Goal: Subscribe to service/newsletter

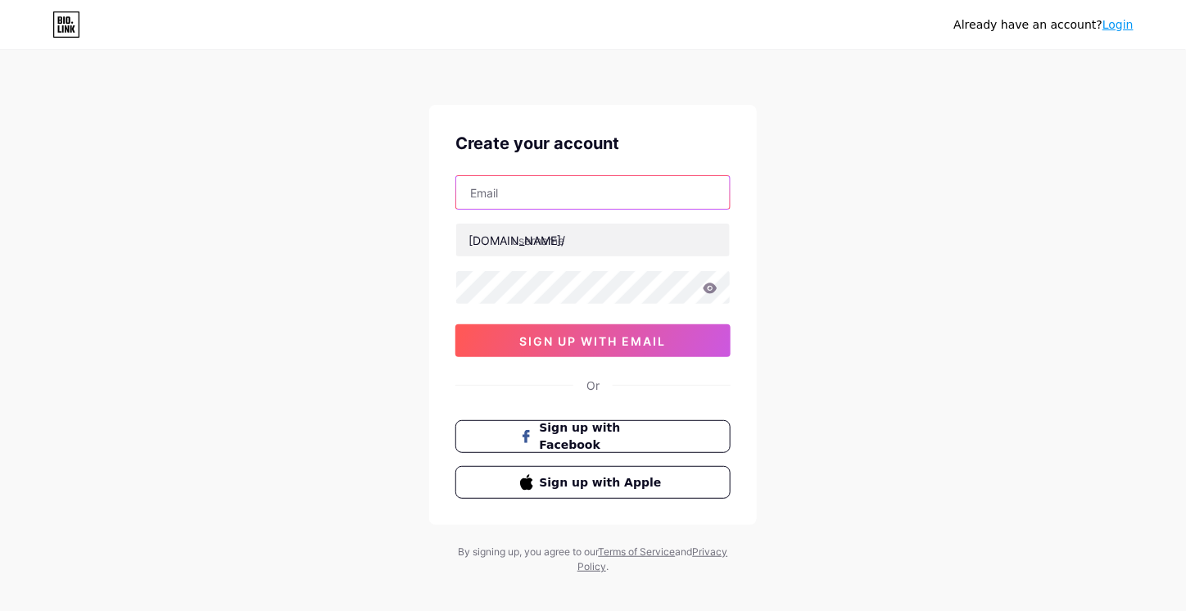
click at [525, 207] on input "text" at bounding box center [592, 192] width 273 height 33
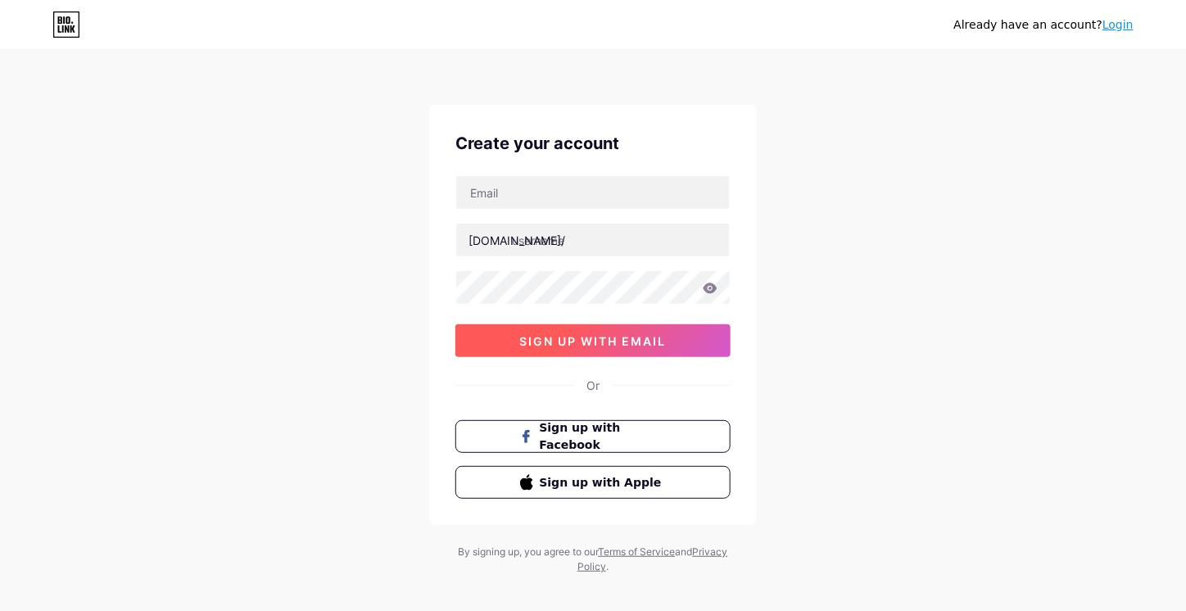
click at [582, 345] on span "sign up with email" at bounding box center [593, 341] width 147 height 14
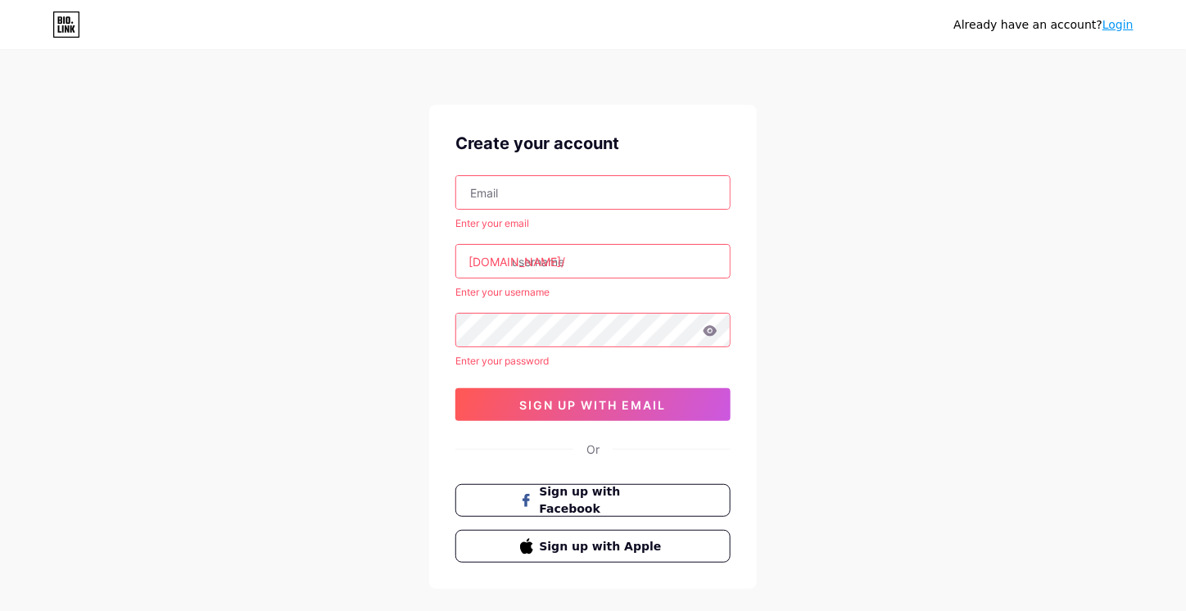
click at [539, 196] on input "text" at bounding box center [592, 192] width 273 height 33
paste input "[EMAIL_ADDRESS][DOMAIN_NAME]"
type input "[EMAIL_ADDRESS][DOMAIN_NAME]"
click at [505, 274] on input "text" at bounding box center [592, 261] width 273 height 33
click at [575, 242] on div "[EMAIL_ADDRESS][DOMAIN_NAME] Enter your email [DOMAIN_NAME]/ Enter your usernam…" at bounding box center [592, 298] width 275 height 246
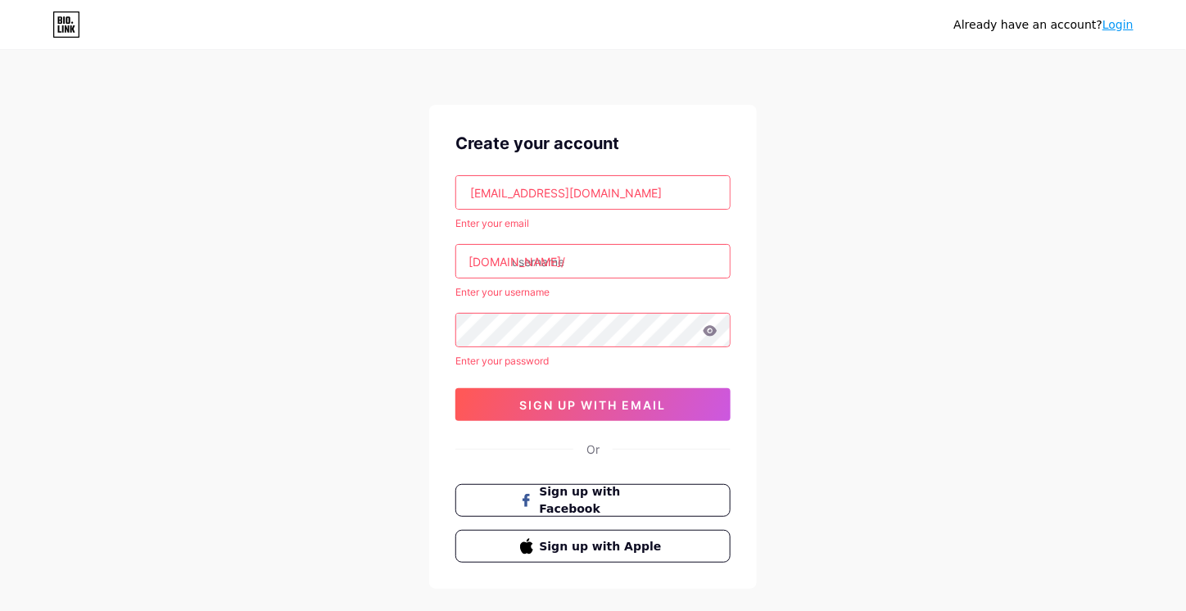
click at [561, 260] on input "text" at bounding box center [592, 261] width 273 height 33
paste input "lookinggoodwa"
type input "lookinggoodwa"
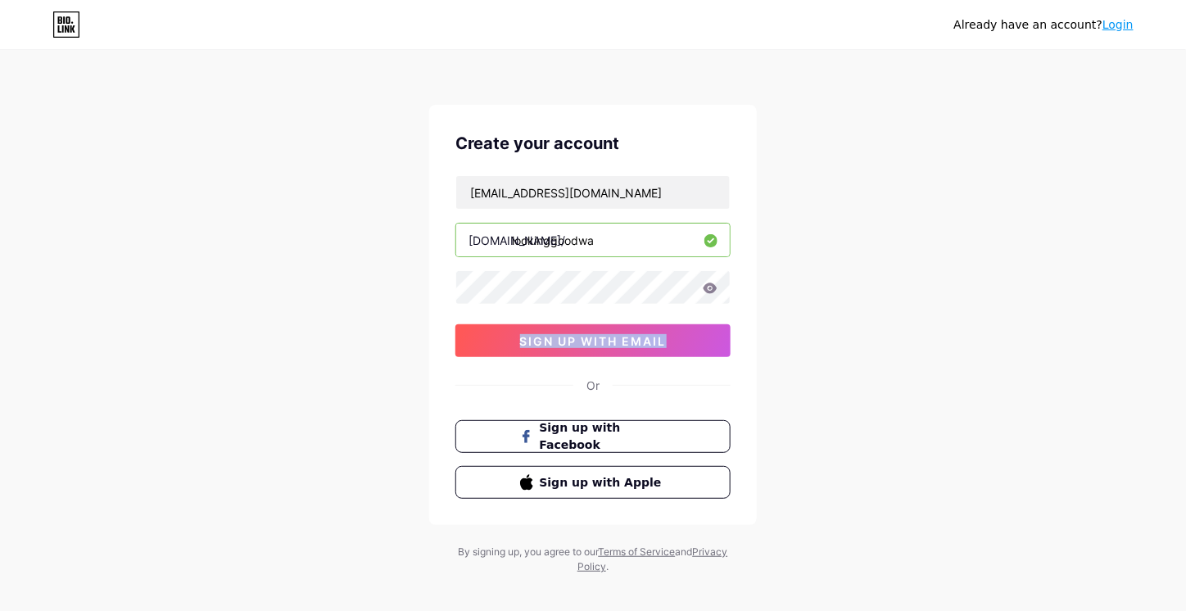
drag, startPoint x: 890, startPoint y: 280, endPoint x: 898, endPoint y: 302, distance: 23.6
click at [908, 276] on div "Already have an account? Login Create your account [EMAIL_ADDRESS][DOMAIN_NAME]…" at bounding box center [593, 313] width 1186 height 626
click at [812, 357] on div "Already have an account? Login Create your account [EMAIL_ADDRESS][DOMAIN_NAME]…" at bounding box center [593, 313] width 1186 height 626
click at [620, 345] on span "sign up with email" at bounding box center [593, 341] width 147 height 14
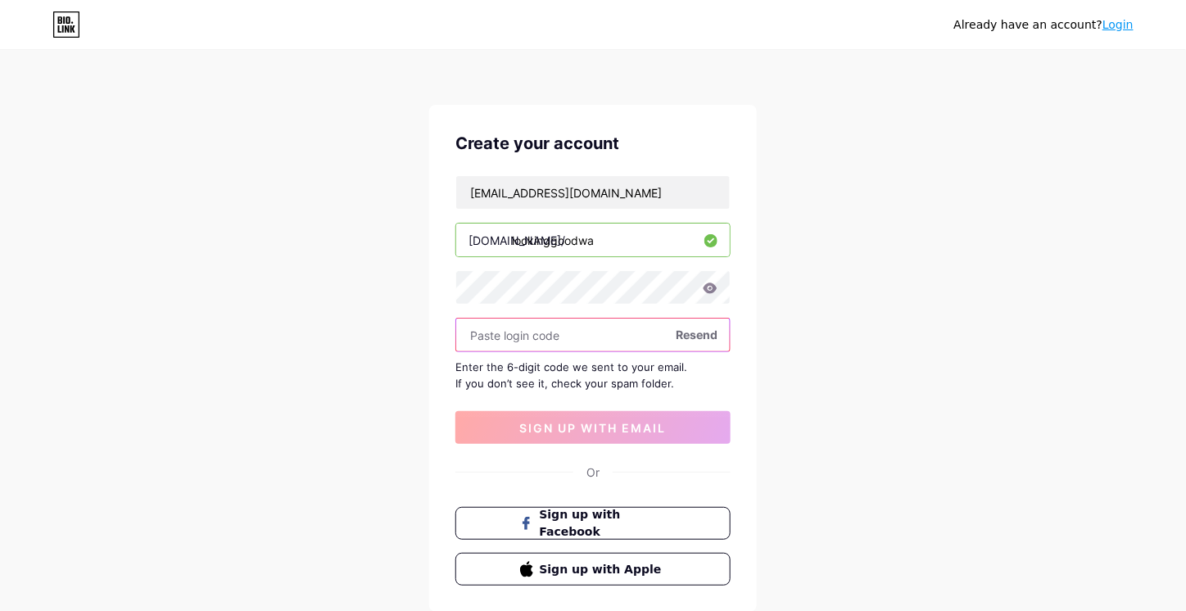
drag, startPoint x: 578, startPoint y: 348, endPoint x: 567, endPoint y: 341, distance: 12.9
click at [576, 347] on input "text" at bounding box center [592, 334] width 273 height 33
paste input "956713"
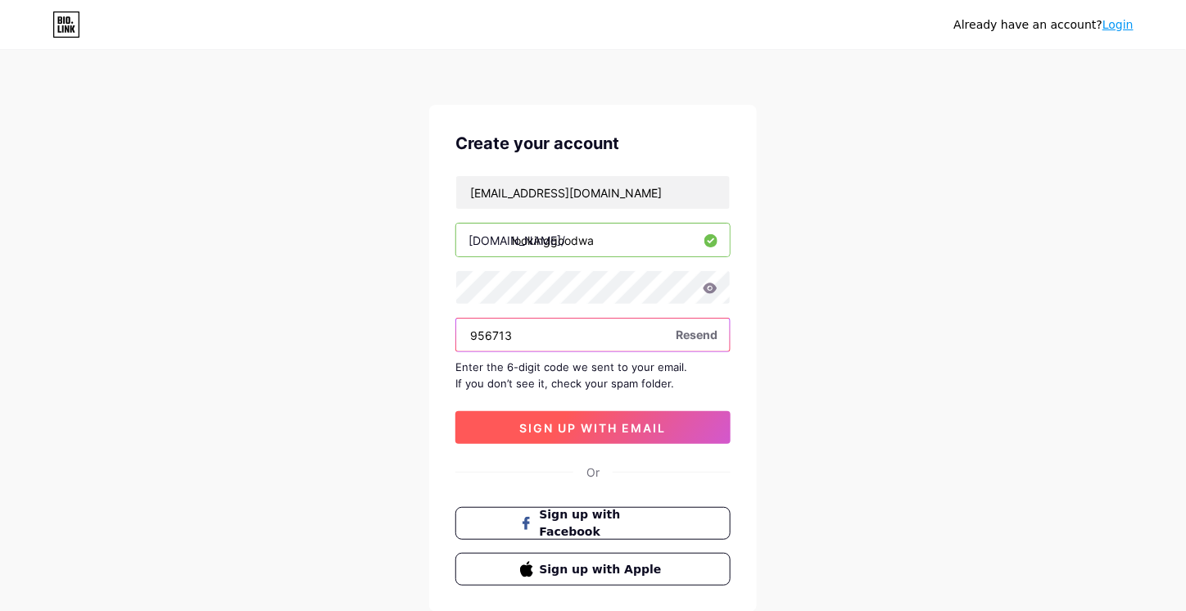
type input "956713"
click at [593, 416] on button "sign up with email" at bounding box center [592, 427] width 275 height 33
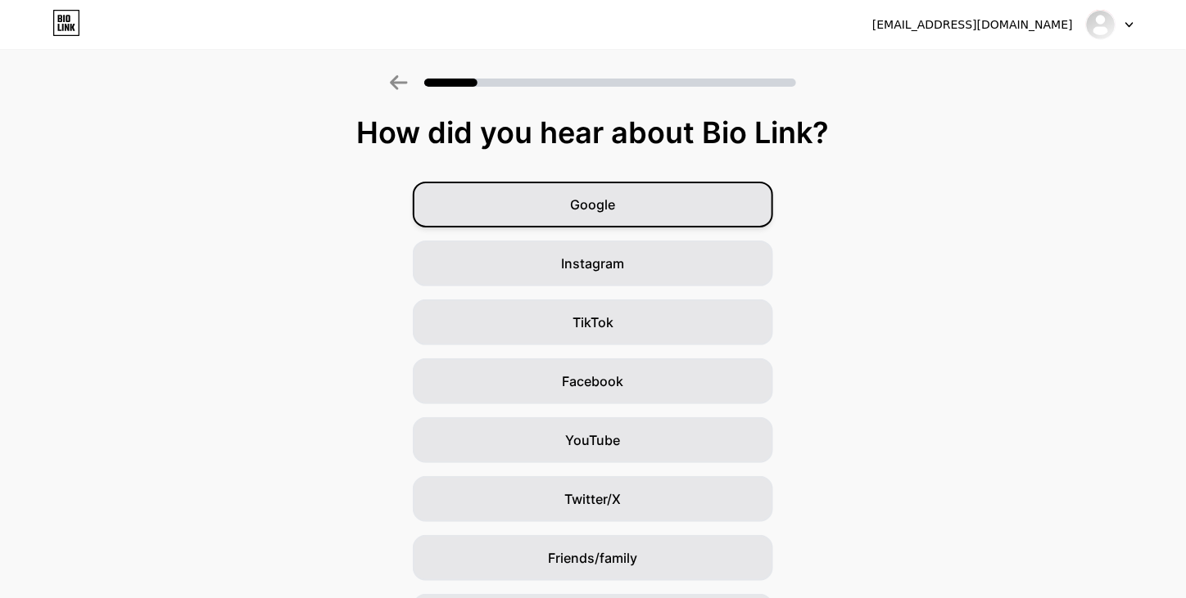
click at [614, 209] on span "Google" at bounding box center [593, 205] width 45 height 20
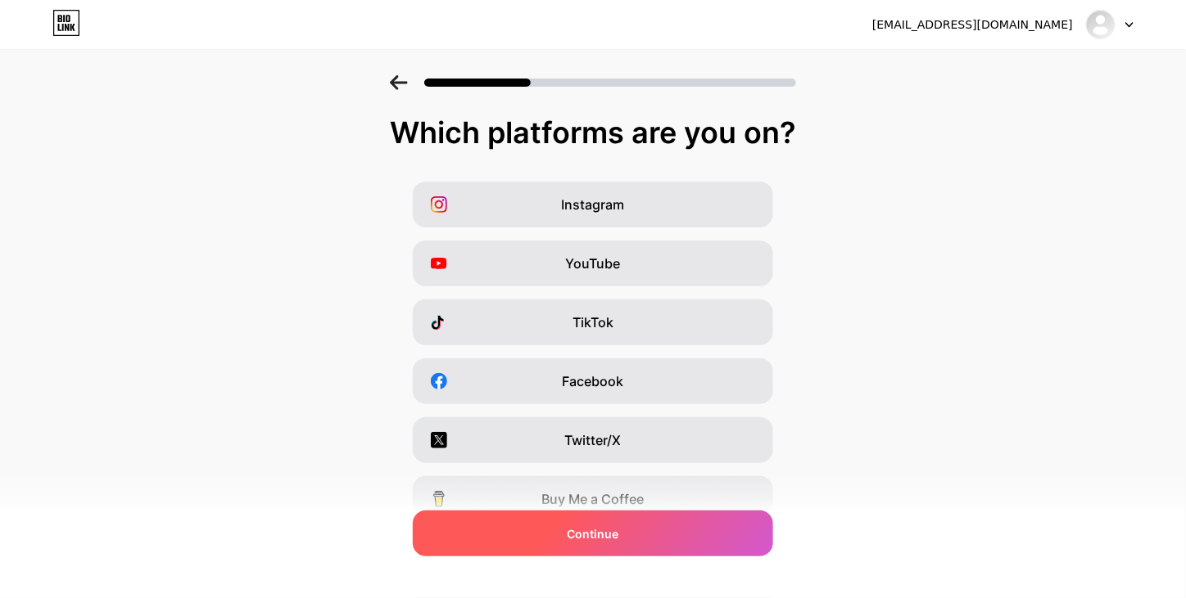
click at [637, 536] on div "Continue" at bounding box center [593, 534] width 360 height 46
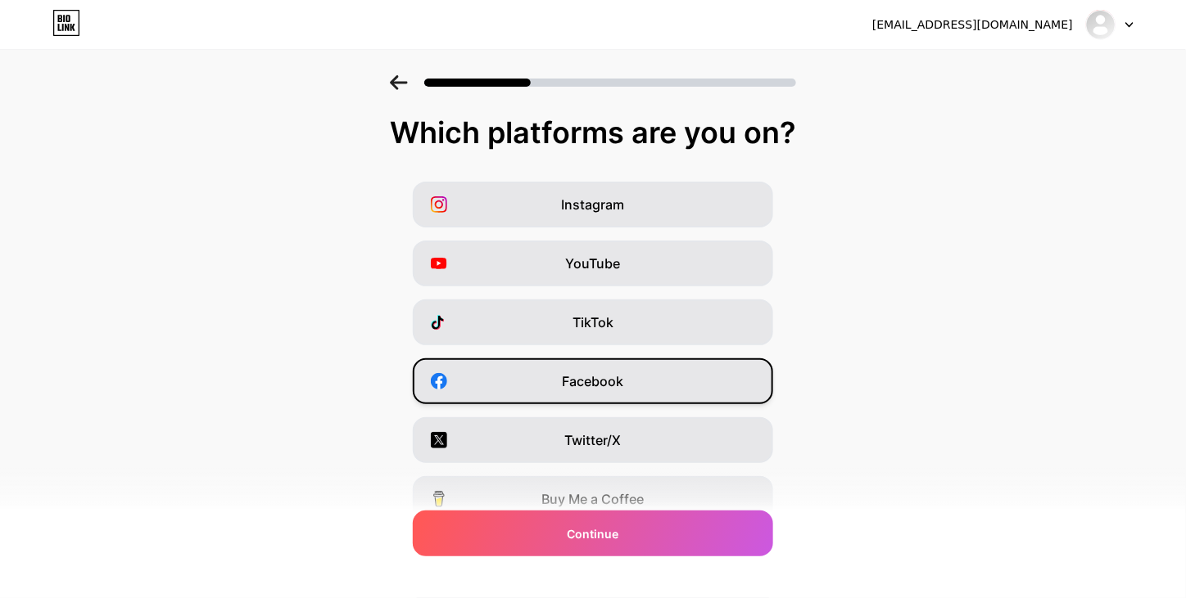
click at [609, 377] on span "Facebook" at bounding box center [592, 382] width 61 height 20
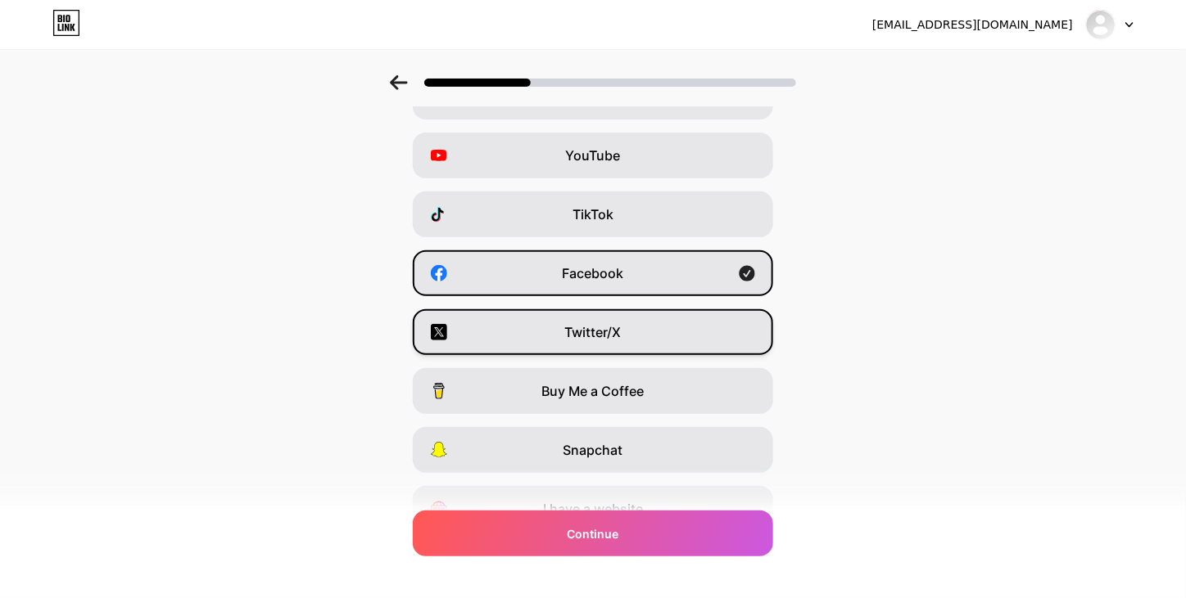
scroll to position [188, 0]
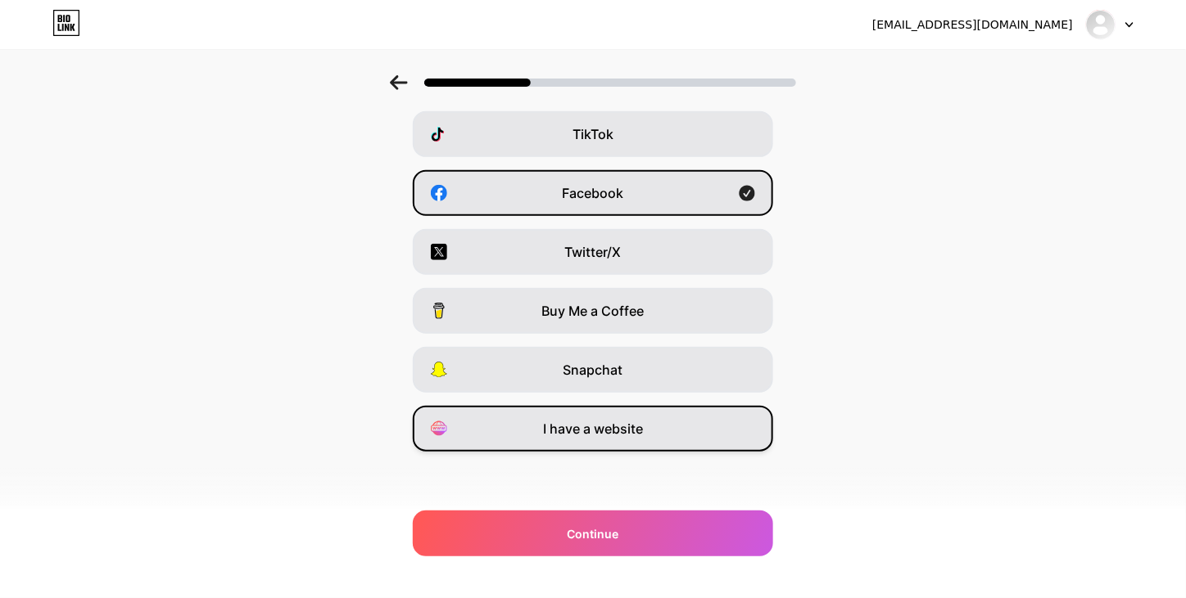
click at [592, 427] on span "I have a website" at bounding box center [593, 429] width 100 height 20
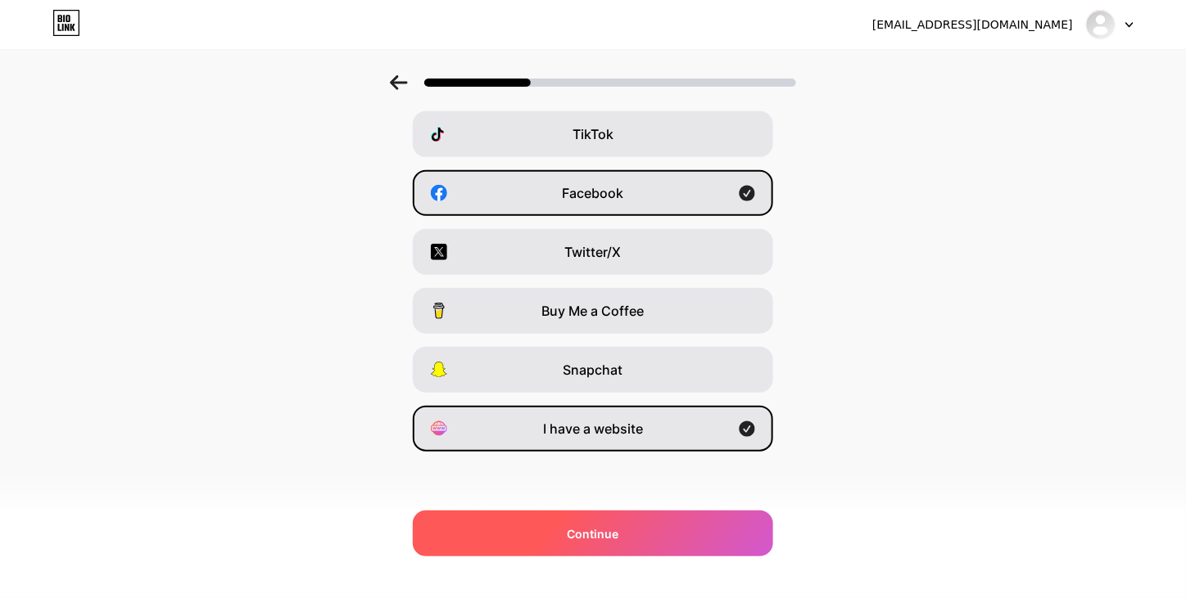
click at [618, 530] on span "Continue" at bounding box center [593, 534] width 52 height 17
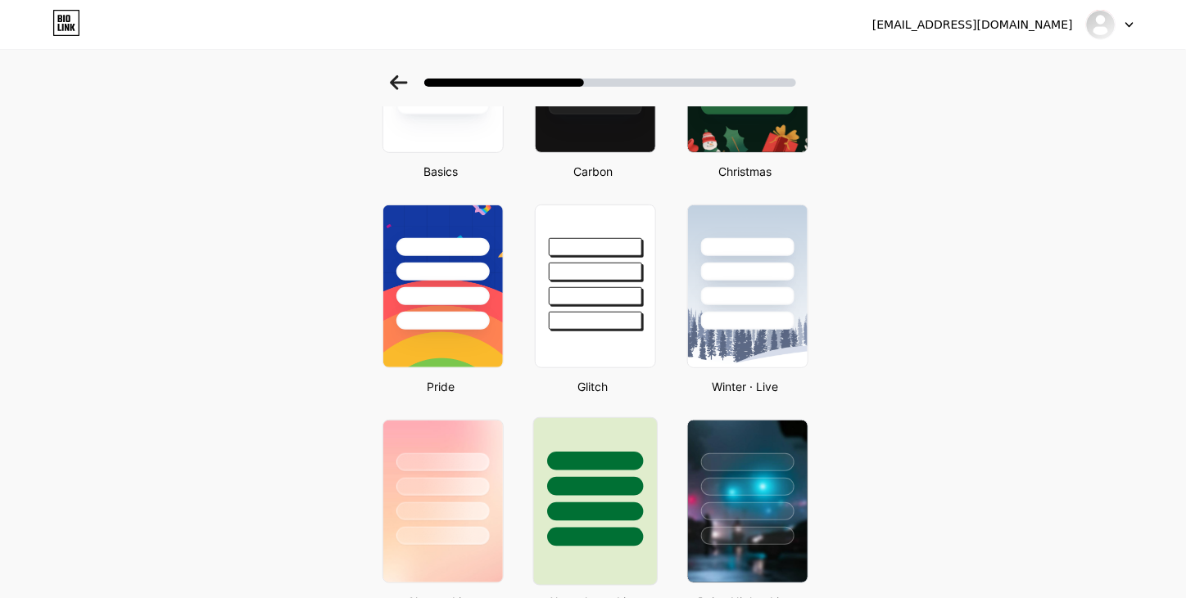
scroll to position [246, 0]
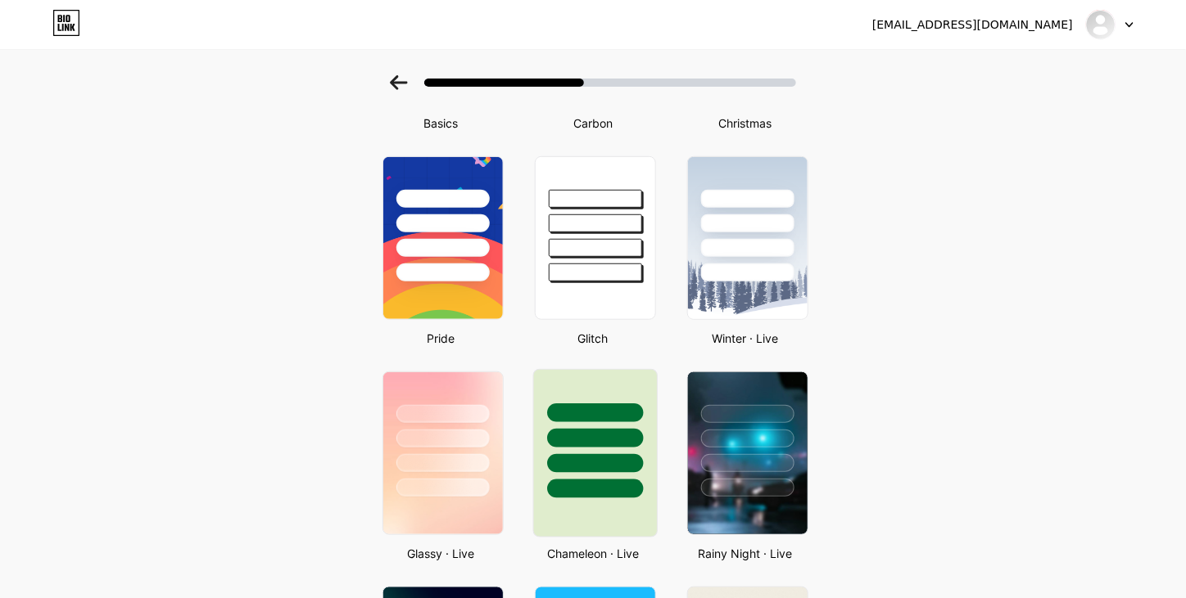
click at [606, 473] on div at bounding box center [595, 434] width 123 height 129
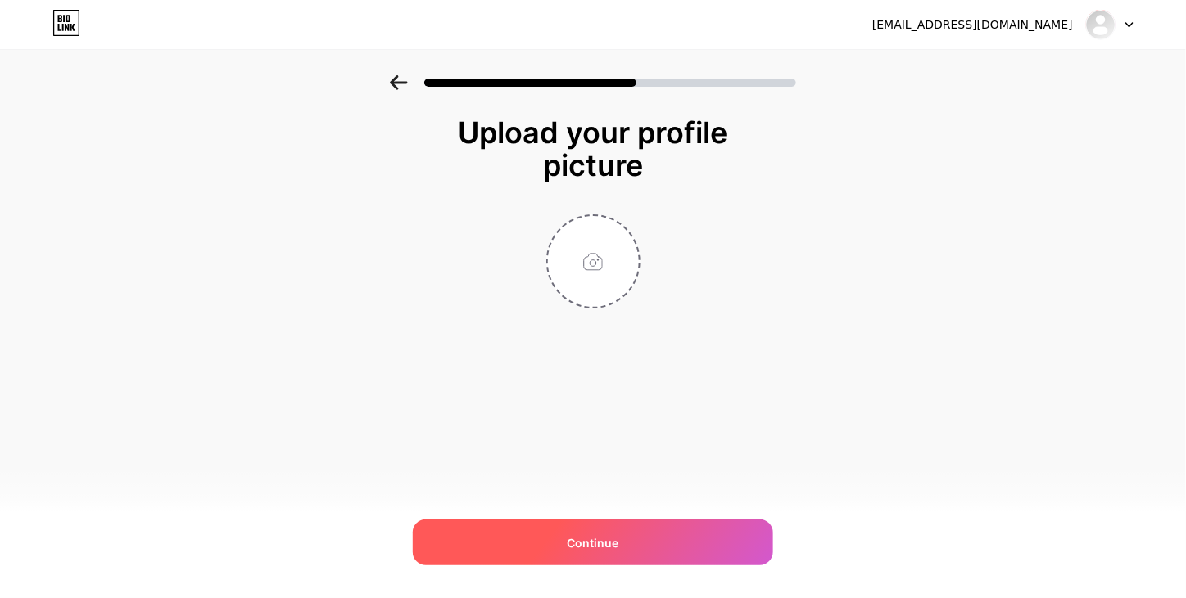
scroll to position [0, 0]
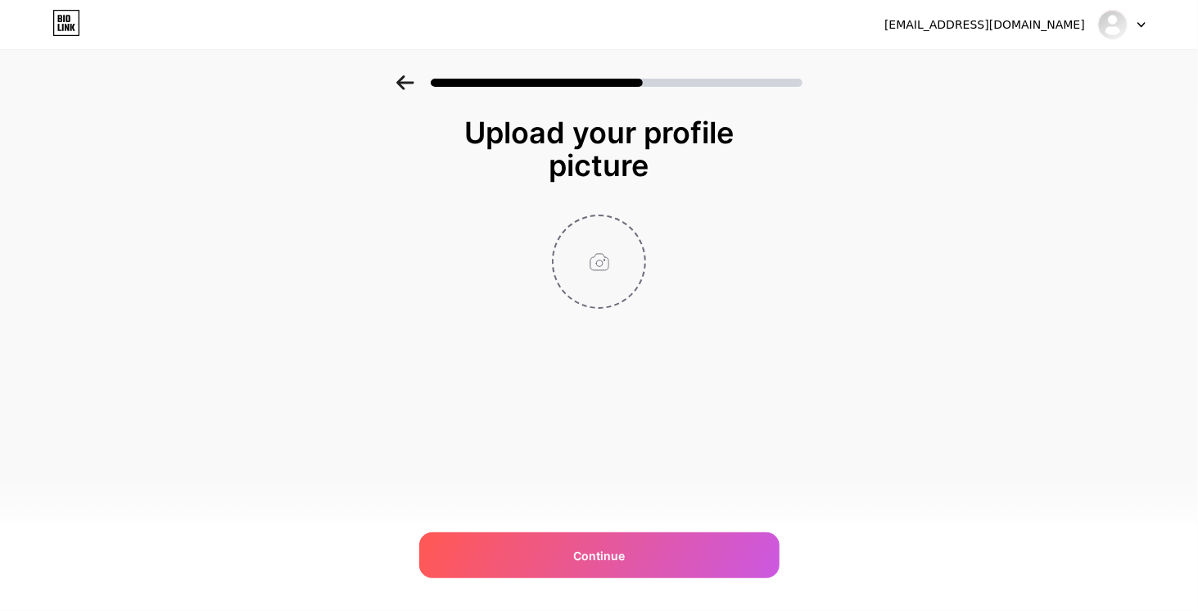
click at [598, 265] on input "file" at bounding box center [598, 261] width 91 height 91
type input "C:\fakepath\DSC_0822.jpg"
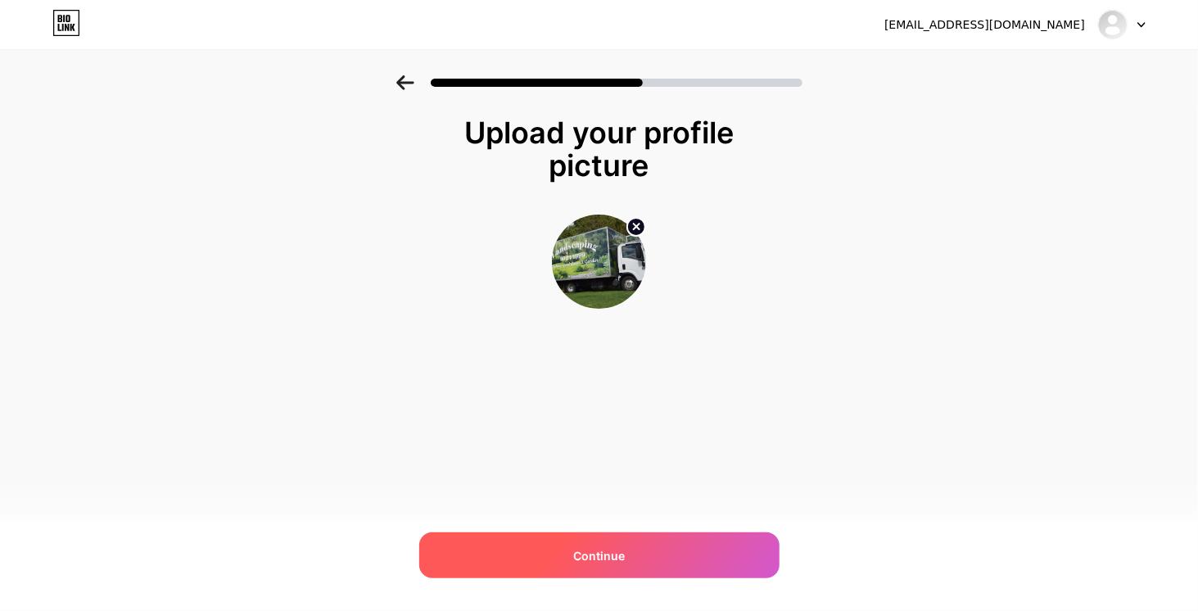
click at [604, 553] on span "Continue" at bounding box center [599, 555] width 52 height 17
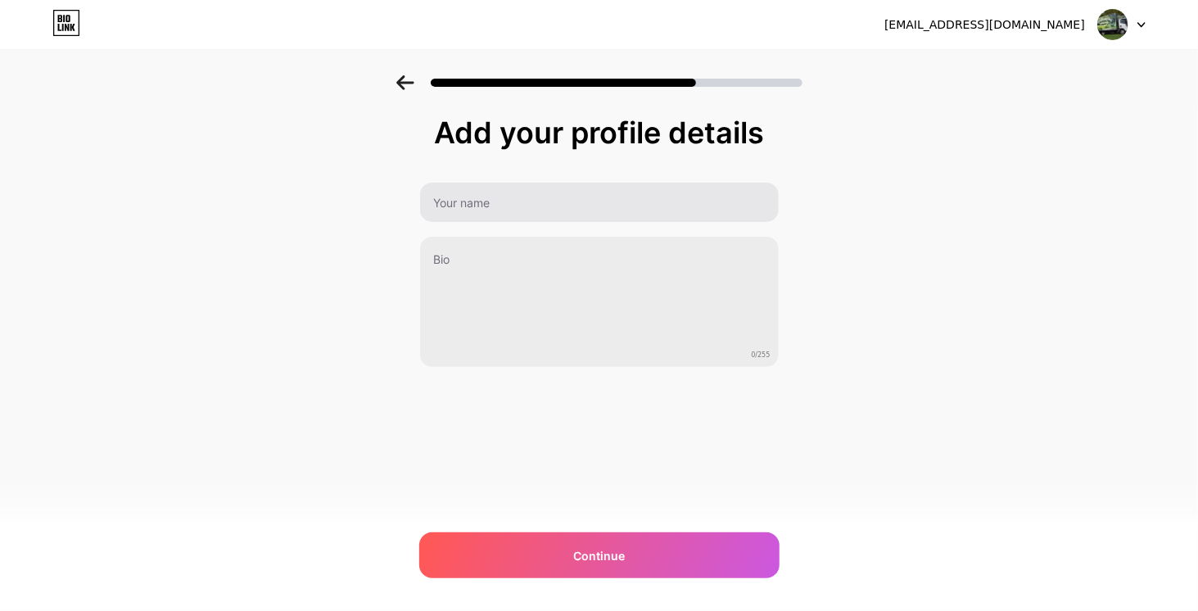
drag, startPoint x: 443, startPoint y: 180, endPoint x: 478, endPoint y: 201, distance: 40.7
click at [445, 182] on div "Add your profile details 0/255 Continue Error" at bounding box center [599, 241] width 360 height 251
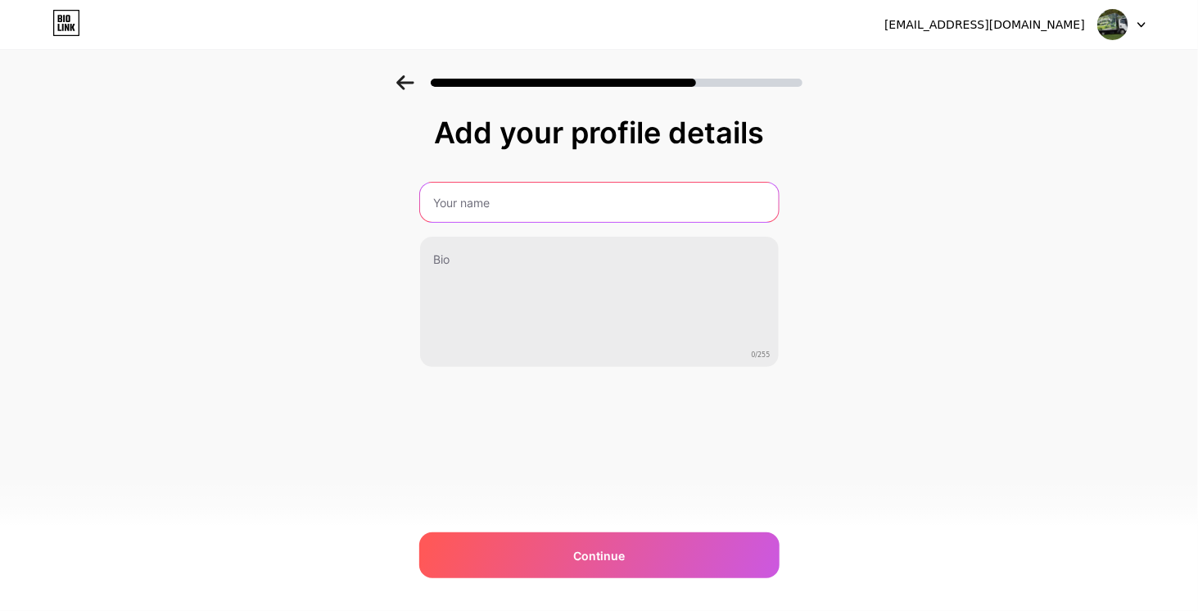
click at [478, 201] on input "text" at bounding box center [599, 202] width 359 height 39
paste input "Looking Good Landscaping"
type input "Looking Good Landscaping"
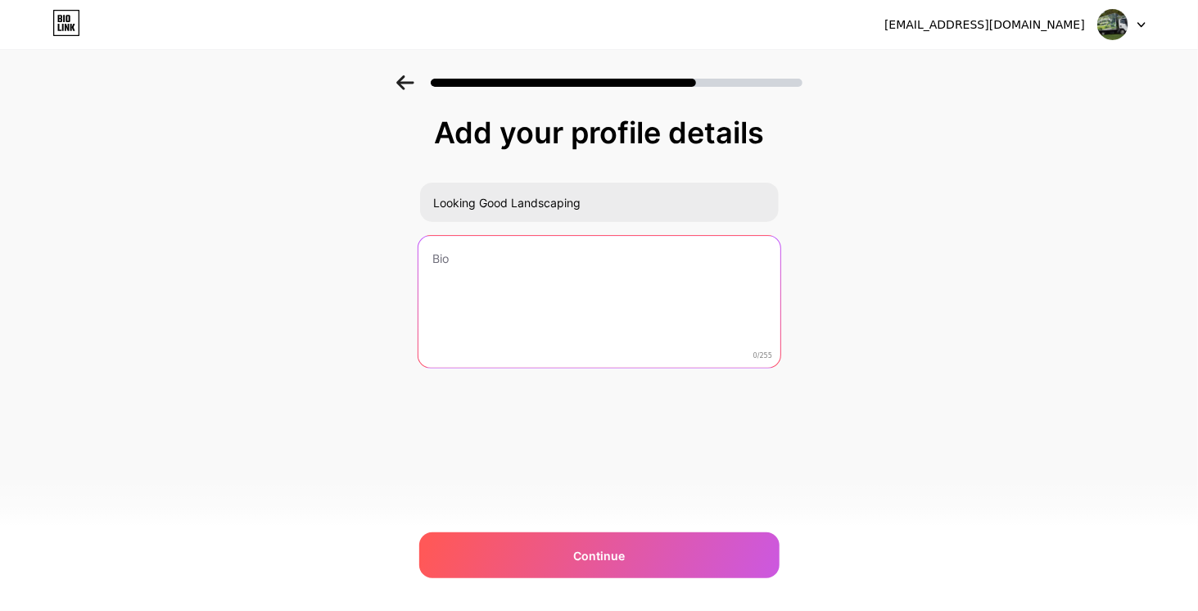
click at [549, 334] on textarea at bounding box center [599, 302] width 362 height 133
click at [480, 292] on textarea at bounding box center [599, 303] width 359 height 132
paste textarea "Looking Good Landscaping are your local professional and experienced landscape …"
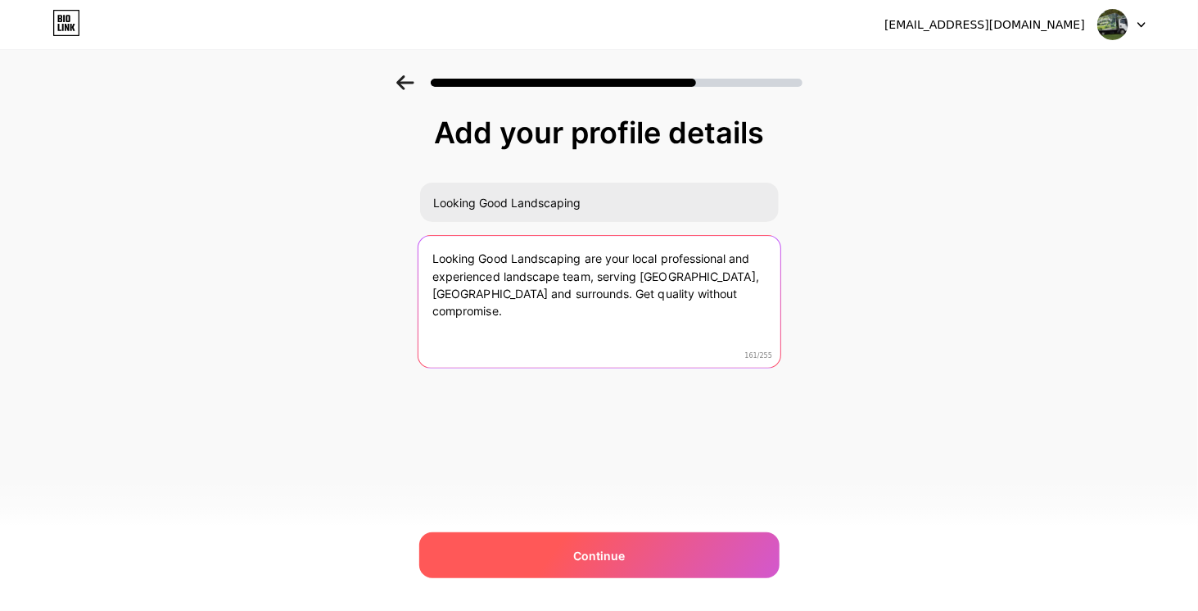
type textarea "Looking Good Landscaping are your local professional and experienced landscape …"
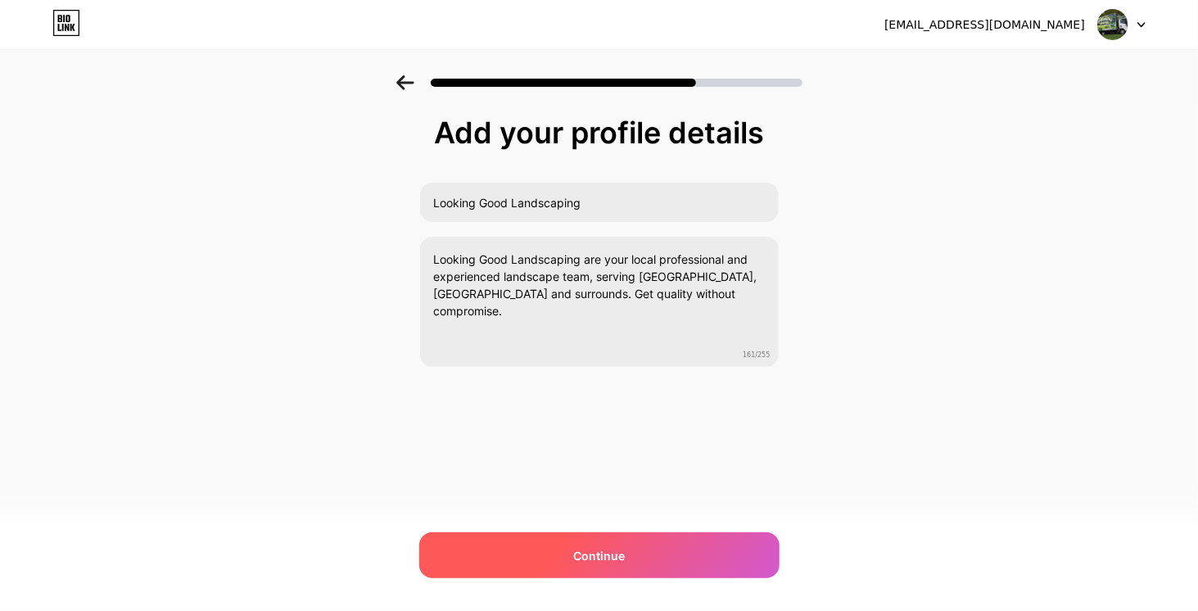
click at [554, 553] on div "Continue" at bounding box center [599, 555] width 360 height 46
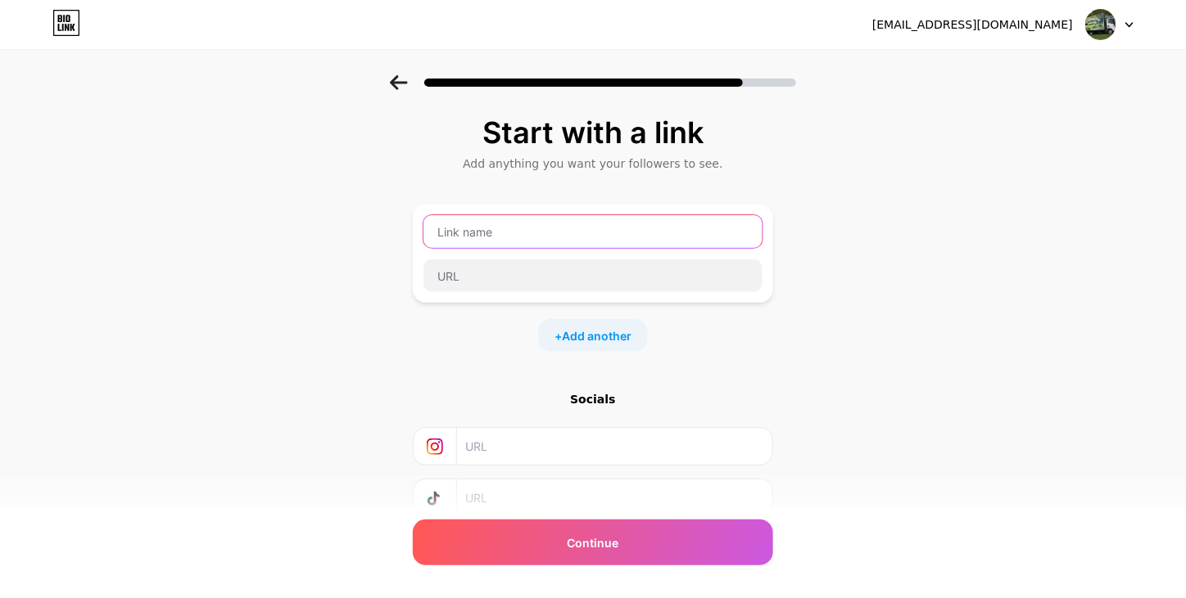
click at [531, 233] on input "text" at bounding box center [592, 231] width 339 height 33
click at [504, 223] on input "text" at bounding box center [592, 231] width 339 height 33
paste input "Looking Good Landscaping"
type input "Looking Good Landscaping"
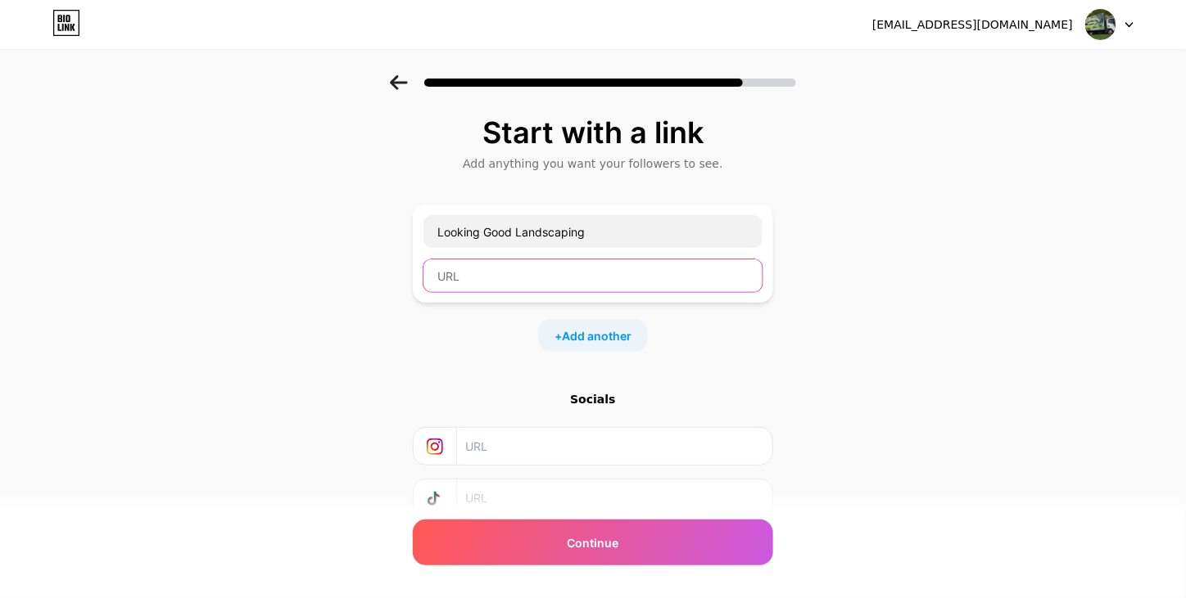
drag, startPoint x: 575, startPoint y: 260, endPoint x: 563, endPoint y: 255, distance: 12.8
click at [565, 255] on div "Looking Good Landscaping" at bounding box center [592, 254] width 341 height 79
paste input "[URL][DOMAIN_NAME]"
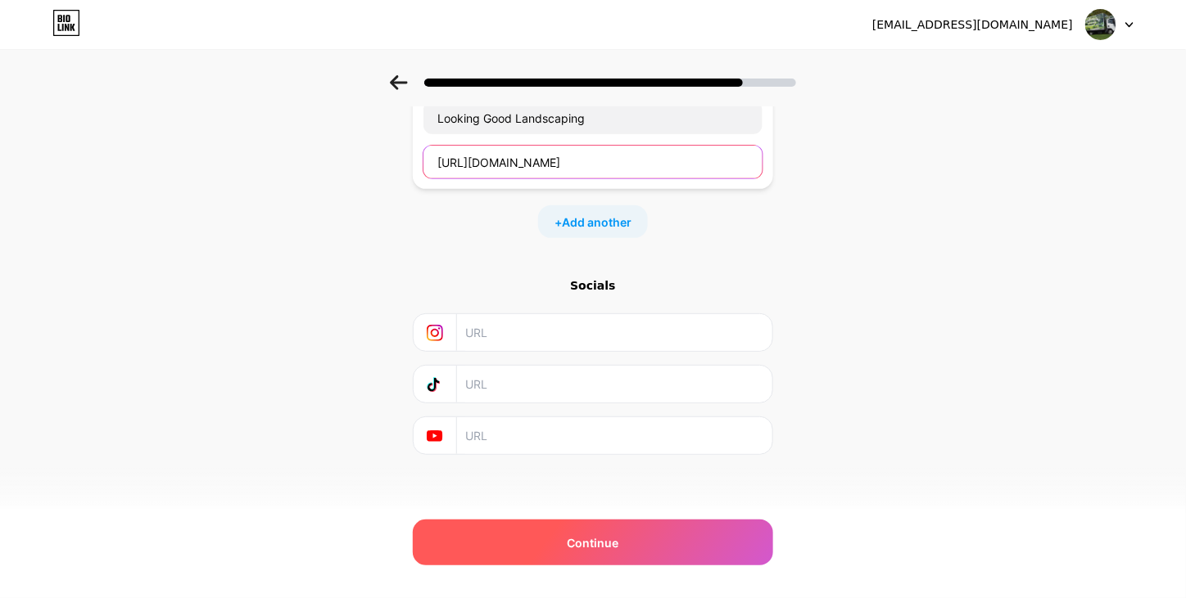
type input "[URL][DOMAIN_NAME]"
click at [538, 543] on div "Continue" at bounding box center [593, 543] width 360 height 46
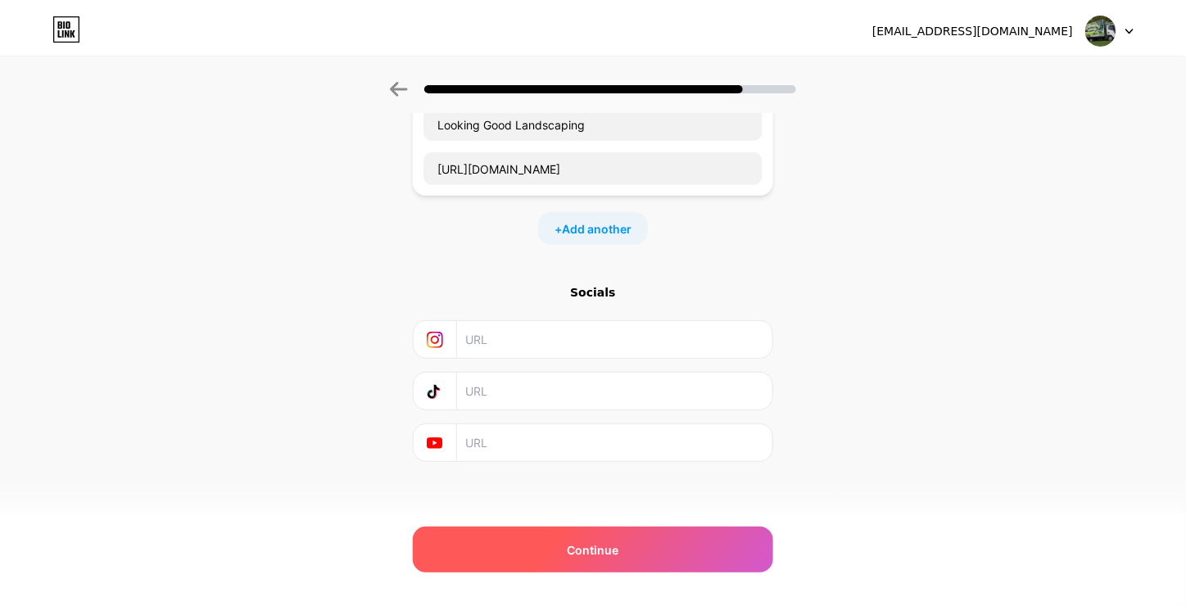
scroll to position [0, 0]
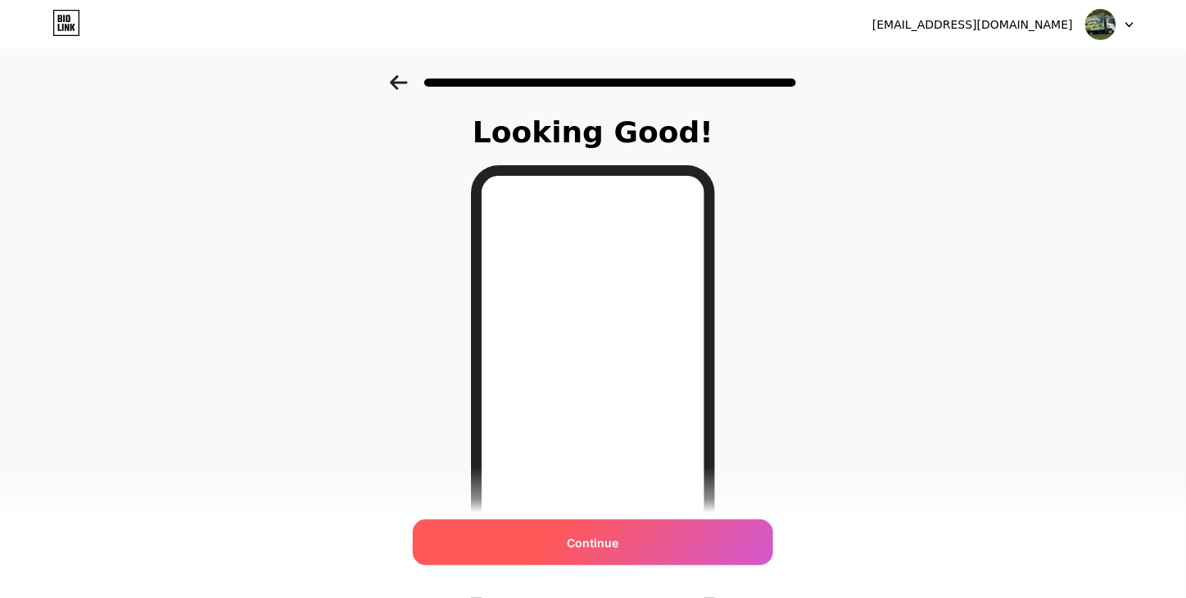
click at [556, 553] on div "Continue" at bounding box center [593, 543] width 360 height 46
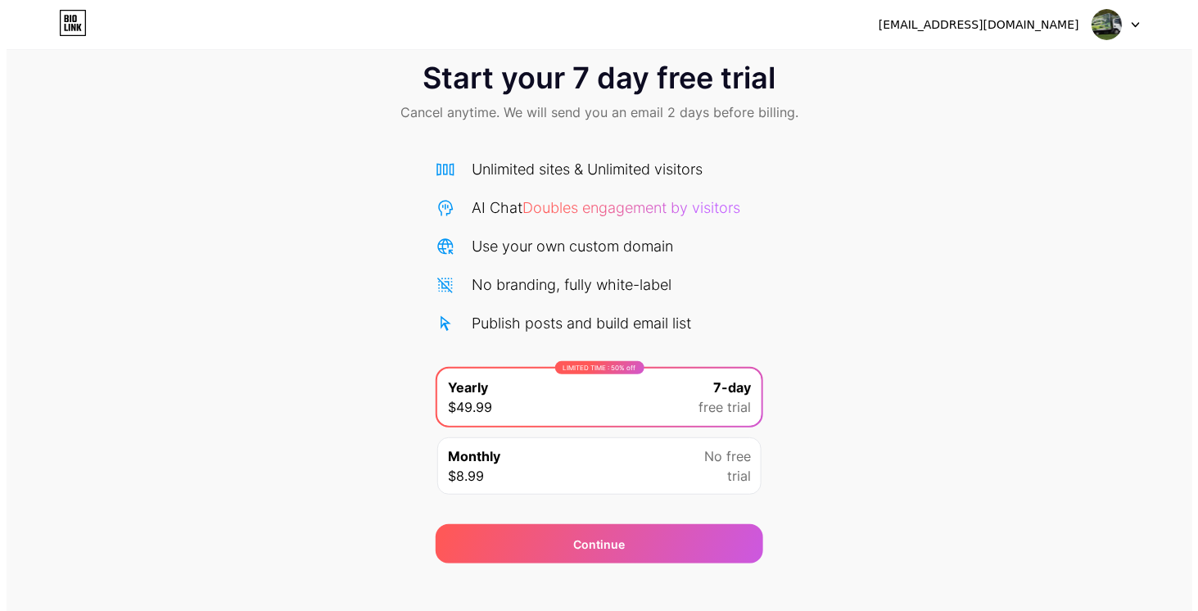
scroll to position [47, 0]
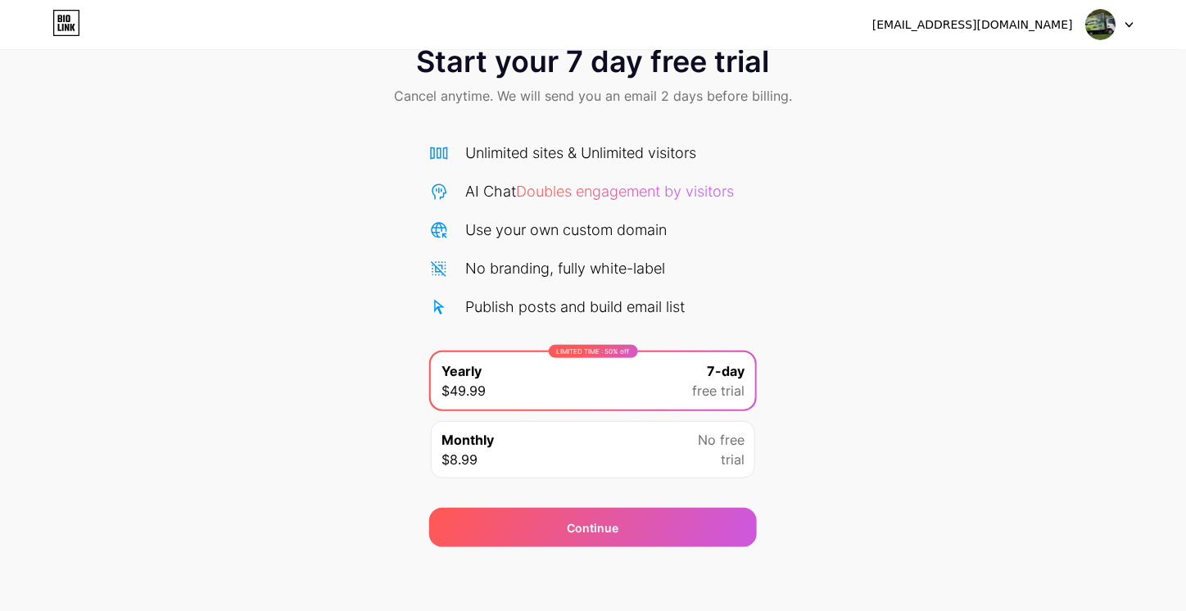
click at [584, 449] on div "Monthly $8.99 No free trial" at bounding box center [593, 449] width 324 height 57
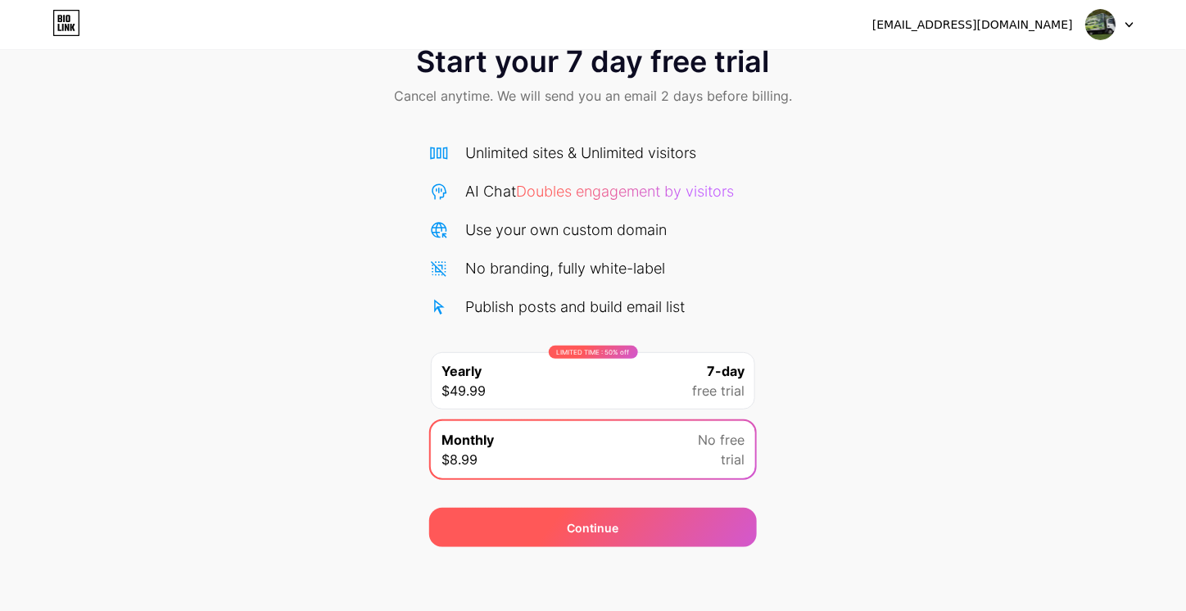
click at [574, 526] on div "Continue" at bounding box center [593, 527] width 52 height 17
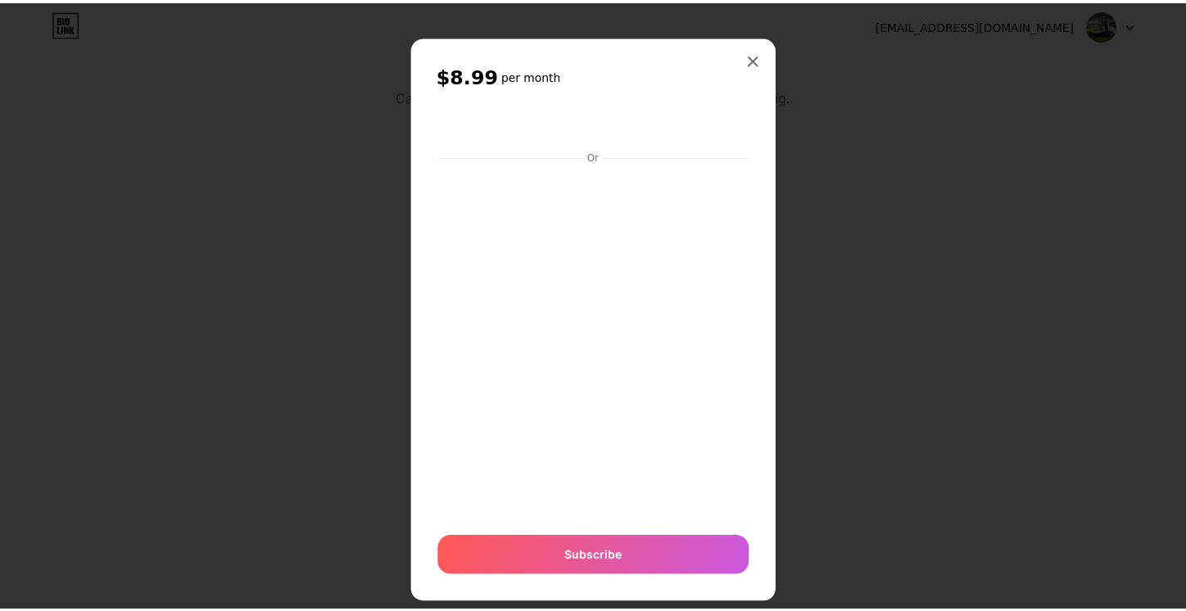
scroll to position [28, 0]
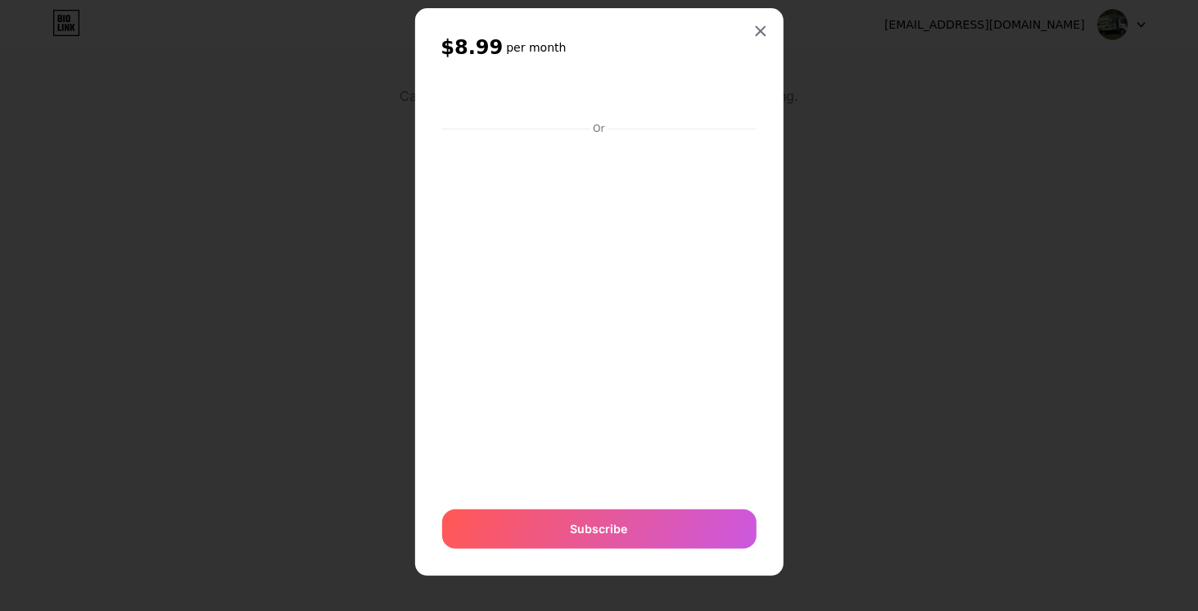
drag, startPoint x: 754, startPoint y: 24, endPoint x: 755, endPoint y: 139, distance: 115.4
click at [757, 27] on icon at bounding box center [760, 31] width 13 height 13
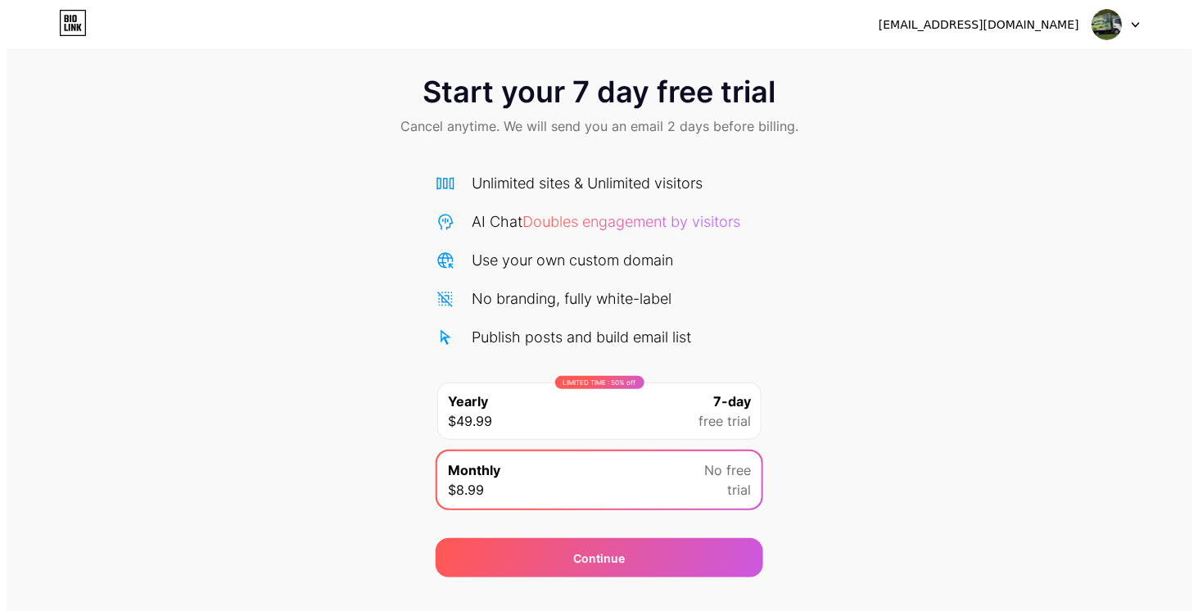
scroll to position [0, 0]
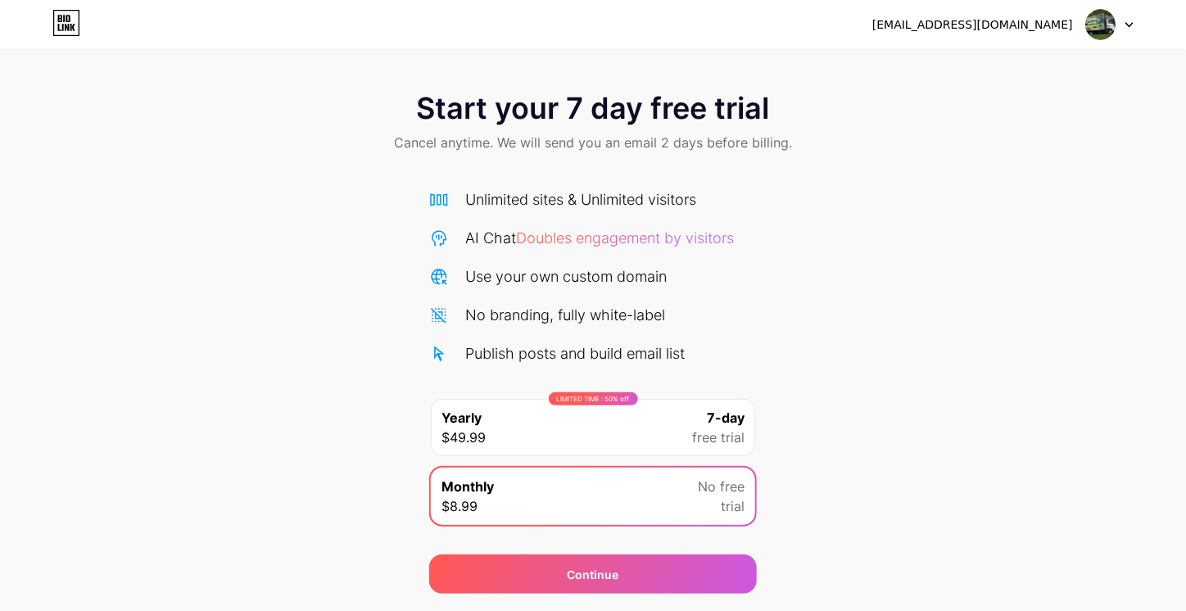
click at [655, 416] on div "LIMITED TIME : 50% off Yearly $49.99 7-day free trial" at bounding box center [593, 427] width 324 height 57
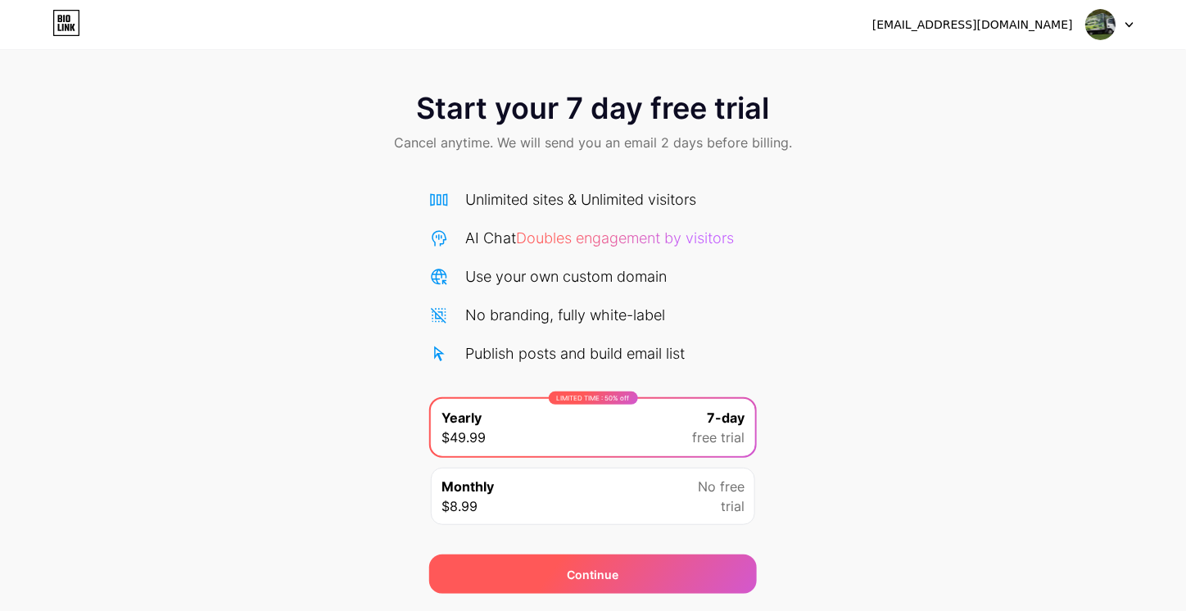
click at [622, 582] on div "Continue" at bounding box center [592, 573] width 327 height 39
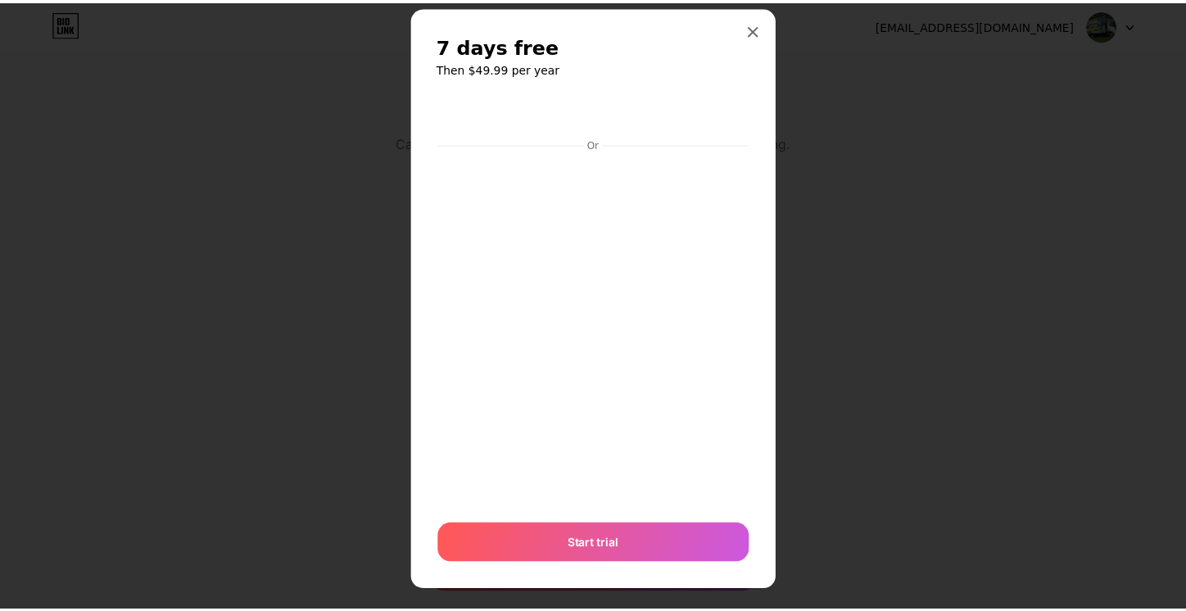
scroll to position [45, 0]
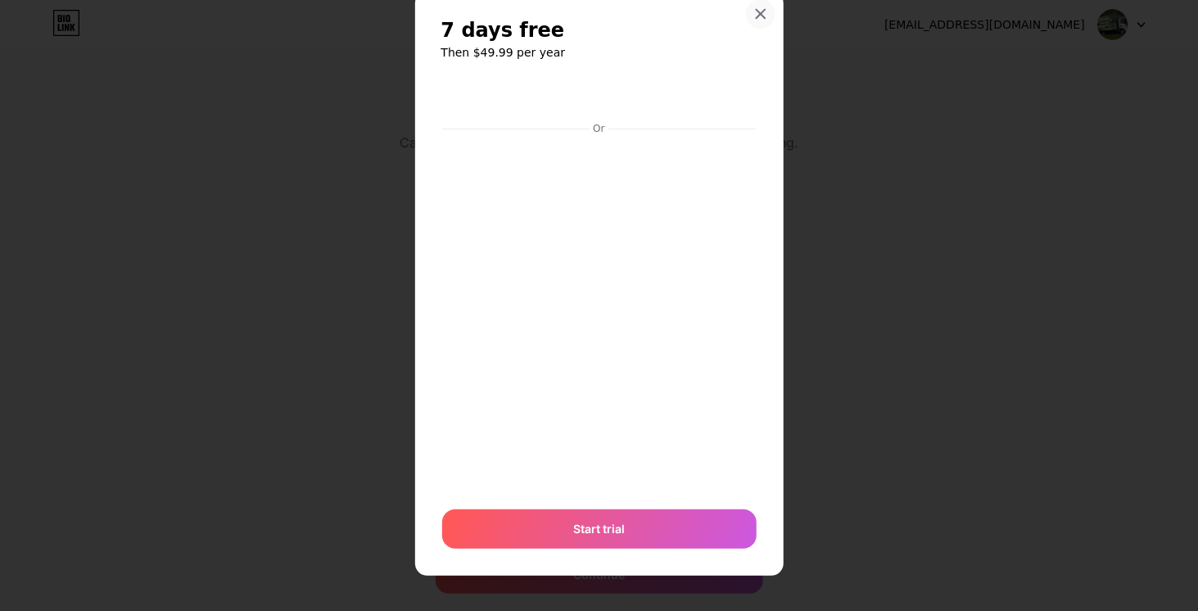
click at [747, 8] on div at bounding box center [760, 13] width 29 height 29
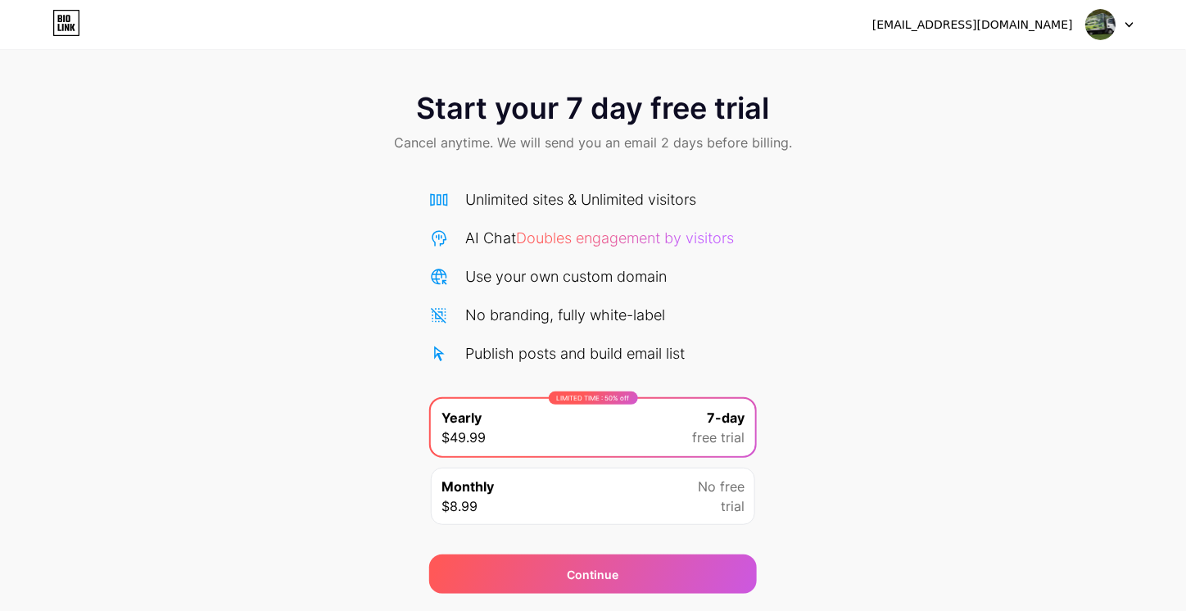
click at [1100, 25] on img at bounding box center [1100, 24] width 31 height 31
click at [951, 193] on div "Start your 7 day free trial Cancel anytime. We will send you an email 2 days be…" at bounding box center [593, 334] width 1186 height 518
drag, startPoint x: 226, startPoint y: 131, endPoint x: 156, endPoint y: 92, distance: 79.9
click at [224, 129] on div "Start your 7 day free trial Cancel anytime. We will send you an email 2 days be…" at bounding box center [593, 123] width 1186 height 97
click at [1000, 32] on div "[EMAIL_ADDRESS][DOMAIN_NAME]" at bounding box center [972, 24] width 201 height 17
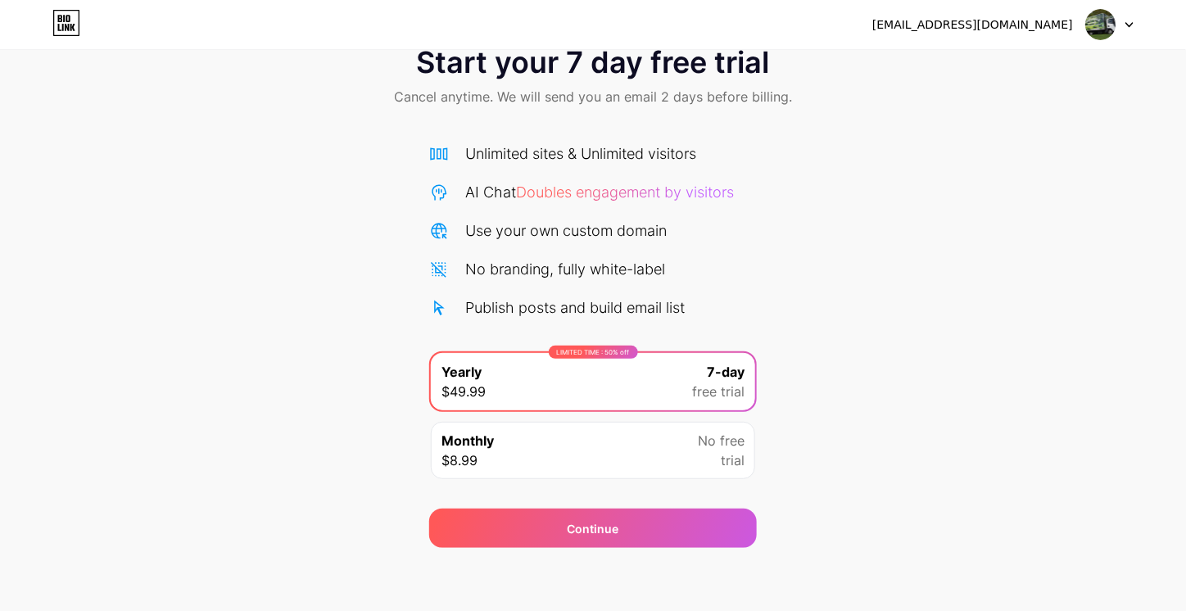
scroll to position [47, 0]
click at [1097, 23] on img at bounding box center [1100, 24] width 31 height 31
click at [1126, 29] on div at bounding box center [1109, 24] width 47 height 29
click at [1127, 24] on icon at bounding box center [1129, 25] width 7 height 4
drag, startPoint x: 991, startPoint y: 23, endPoint x: 973, endPoint y: 65, distance: 46.2
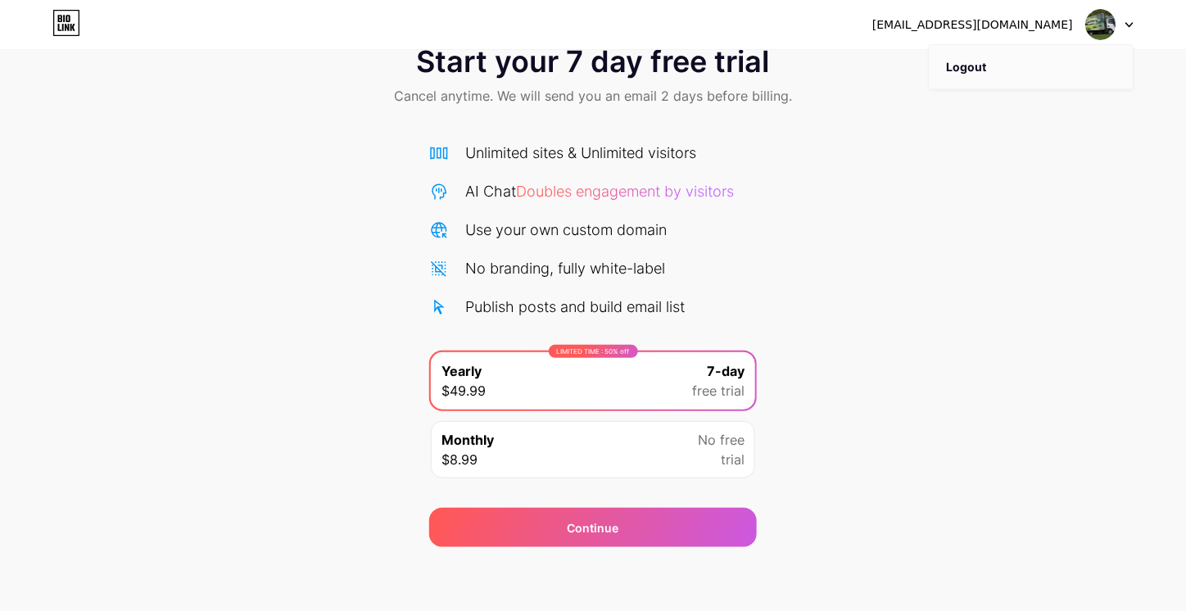
click at [991, 25] on div "[EMAIL_ADDRESS][DOMAIN_NAME]" at bounding box center [972, 24] width 201 height 17
drag, startPoint x: 933, startPoint y: 262, endPoint x: 865, endPoint y: 186, distance: 102.6
click at [927, 255] on div "Start your 7 day free trial Cancel anytime. We will send you an email 2 days be…" at bounding box center [593, 288] width 1186 height 518
